Goal: Task Accomplishment & Management: Use online tool/utility

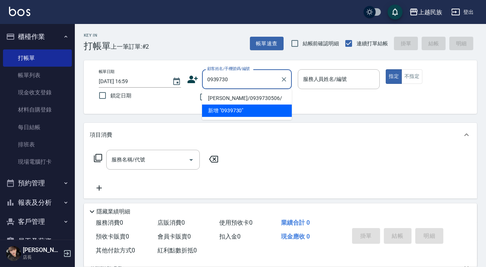
click at [264, 99] on li "[PERSON_NAME]/0939730506/" at bounding box center [247, 98] width 90 height 12
type input "[PERSON_NAME]/0939730506/"
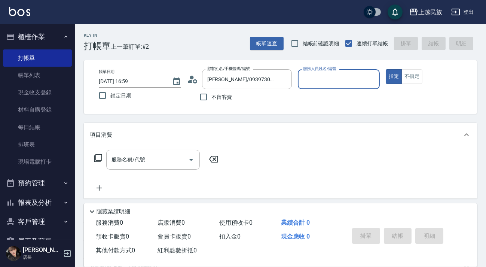
drag, startPoint x: 188, startPoint y: 73, endPoint x: 193, endPoint y: 76, distance: 5.6
click at [189, 73] on div "顧客姓名/手機號碼/編號 [PERSON_NAME]/0939730506/ 顧客姓名/手機號碼/編號" at bounding box center [239, 79] width 105 height 20
click at [193, 76] on circle at bounding box center [192, 78] width 4 height 4
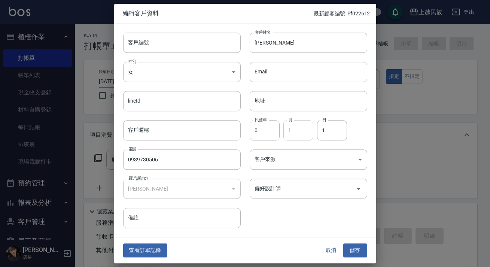
click at [295, 135] on input "1" at bounding box center [298, 130] width 30 height 20
type input "5"
click at [323, 129] on input "1" at bounding box center [332, 130] width 30 height 20
type input "6"
click at [168, 44] on input "客戶編號" at bounding box center [181, 43] width 117 height 20
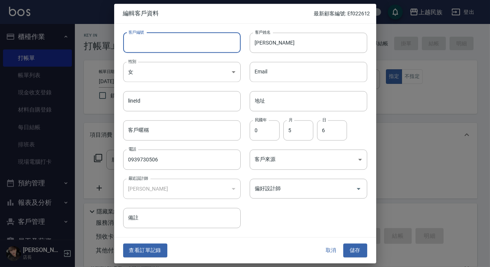
type input "A"
type input "A050621"
click at [320, 190] on input "偏好設計師" at bounding box center [303, 188] width 100 height 13
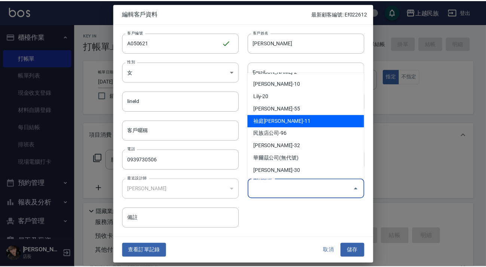
scroll to position [75, 0]
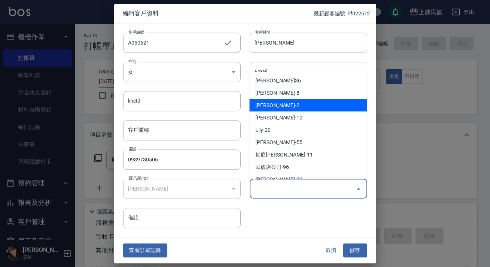
click at [293, 109] on li "[PERSON_NAME]-2" at bounding box center [307, 105] width 117 height 12
type input "[PERSON_NAME]"
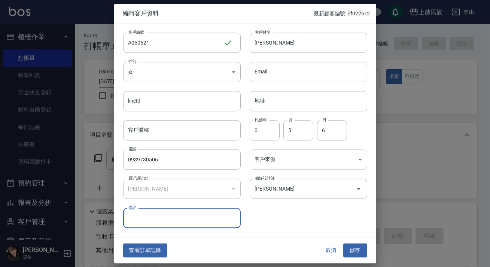
click at [308, 162] on body "上越民族 登出 櫃檯作業 打帳單 帳單列表 現金收支登錄 材料自購登錄 每日結帳 排班表 現場電腦打卡 預約管理 預約管理 單日預約紀錄 單週預約紀錄 報表及…" at bounding box center [245, 182] width 490 height 364
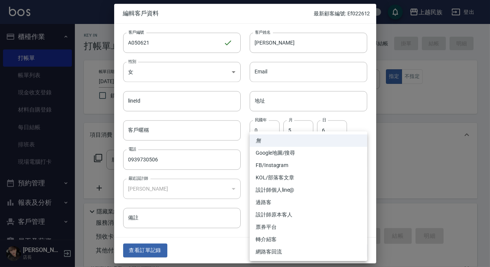
click at [304, 213] on li "設計師原本客人" at bounding box center [308, 214] width 117 height 12
type input "設計師原本客人"
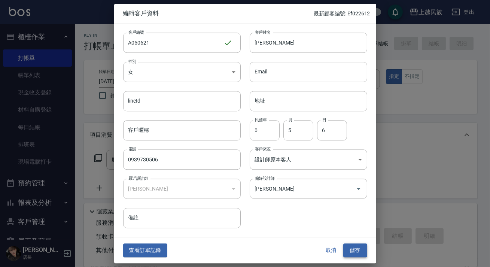
click at [352, 250] on button "儲存" at bounding box center [355, 251] width 24 height 14
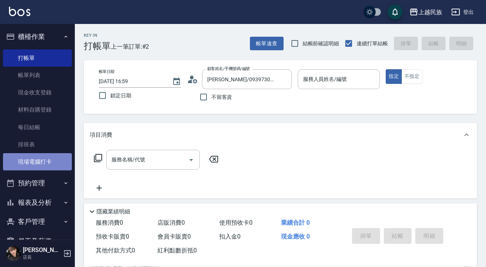
click at [46, 160] on link "現場電腦打卡" at bounding box center [37, 161] width 69 height 17
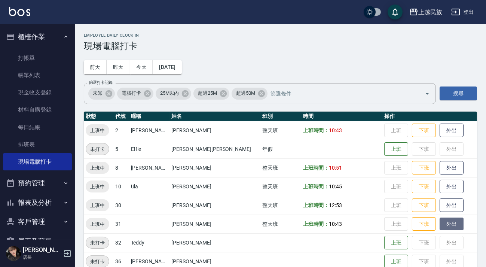
click at [440, 222] on button "外出" at bounding box center [452, 223] width 24 height 13
click at [440, 220] on button "歸來" at bounding box center [452, 223] width 24 height 13
